Goal: Transaction & Acquisition: Purchase product/service

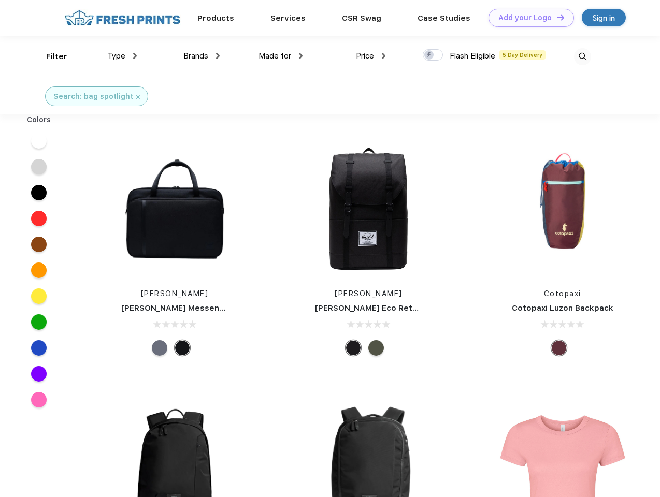
scroll to position [1, 0]
click at [527, 18] on link "Add your Logo Design Tool" at bounding box center [531, 18] width 85 height 18
click at [0, 0] on div "Design Tool" at bounding box center [0, 0] width 0 height 0
click at [556, 17] on link "Add your Logo Design Tool" at bounding box center [531, 18] width 85 height 18
click at [50, 56] on div "Filter" at bounding box center [56, 57] width 21 height 12
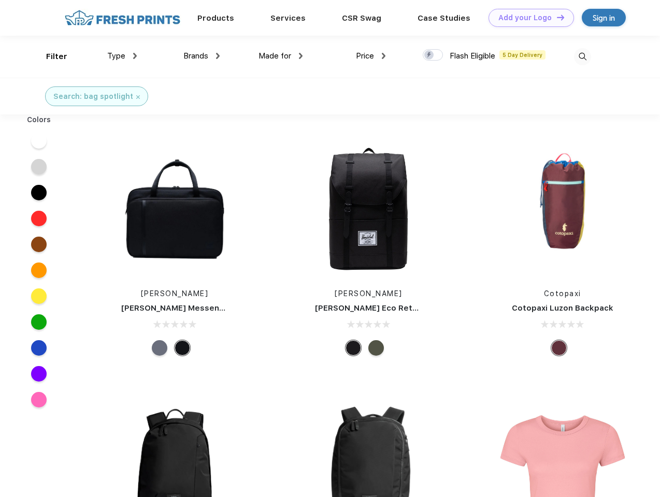
click at [122, 56] on span "Type" at bounding box center [116, 55] width 18 height 9
click at [202, 56] on span "Brands" at bounding box center [195, 55] width 25 height 9
click at [281, 56] on span "Made for" at bounding box center [275, 55] width 33 height 9
click at [371, 56] on span "Price" at bounding box center [365, 55] width 18 height 9
click at [433, 55] on div at bounding box center [433, 54] width 20 height 11
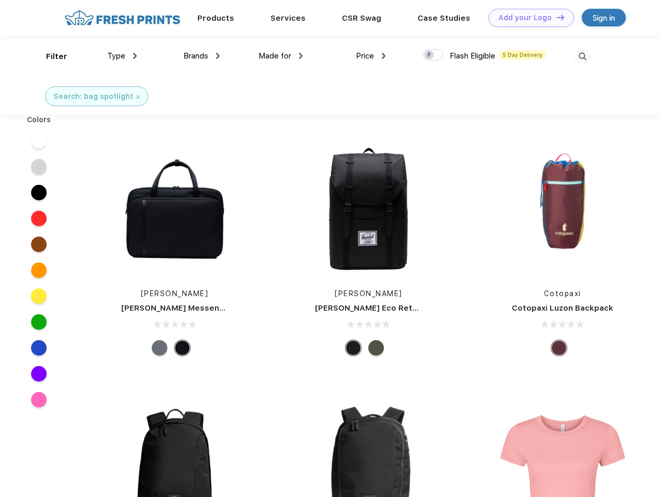
click at [429, 55] on input "checkbox" at bounding box center [426, 52] width 7 height 7
click at [582, 56] on img at bounding box center [582, 56] width 17 height 17
